Goal: Find specific page/section: Find specific page/section

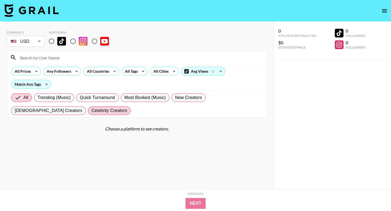
click at [91, 111] on span "Celebrity Creators" at bounding box center [109, 110] width 36 height 7
click at [91, 111] on input "Celebrity Creators" at bounding box center [91, 111] width 0 height 0
radio input "true"
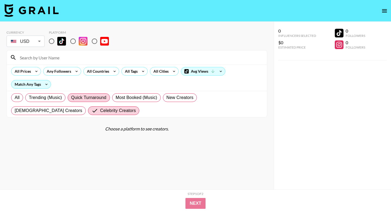
click at [70, 97] on label "Quick Turnaround" at bounding box center [89, 97] width 42 height 9
click at [71, 98] on input "Quick Turnaround" at bounding box center [71, 98] width 0 height 0
radio input "true"
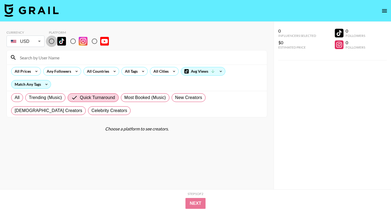
click at [52, 43] on input "radio" at bounding box center [51, 41] width 11 height 11
radio input "true"
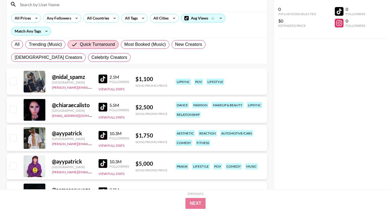
scroll to position [138, 0]
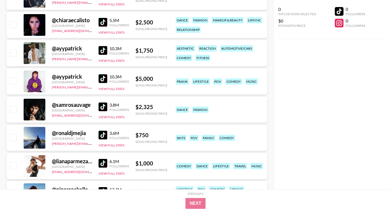
click at [12, 114] on div "@ samrosauvage Germany [EMAIL_ADDRESS][DOMAIN_NAME] 3.8M Followers View Full St…" at bounding box center [137, 110] width 260 height 26
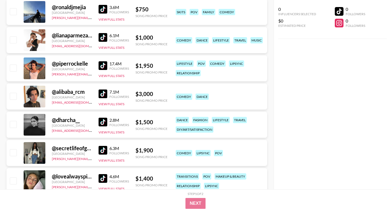
scroll to position [378, 0]
